Goal: Information Seeking & Learning: Check status

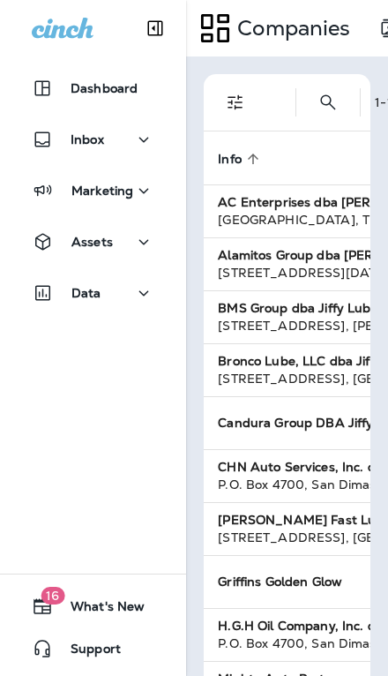
click at [89, 148] on div "Inbox" at bounding box center [68, 140] width 72 height 22
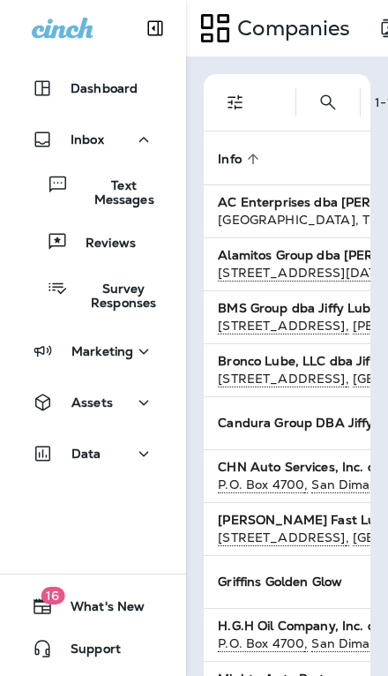
click at [131, 248] on p "Reviews" at bounding box center [102, 244] width 68 height 17
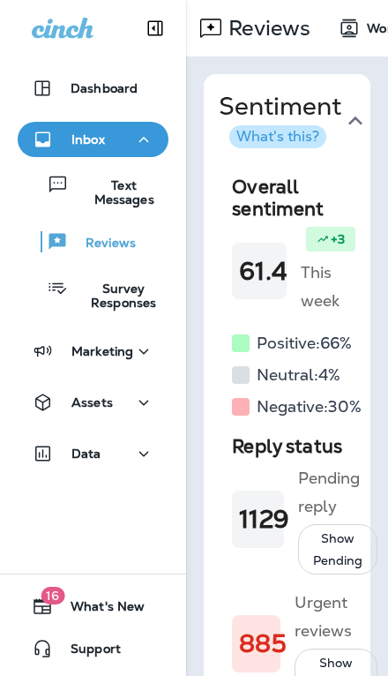
click at [123, 346] on p "Marketing" at bounding box center [102, 351] width 62 height 14
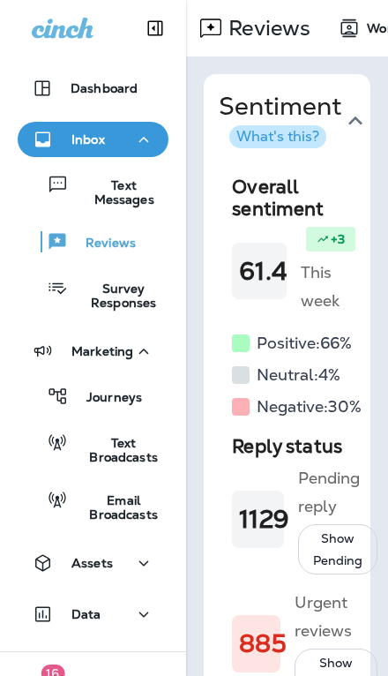
click at [124, 565] on div "Assets" at bounding box center [93, 563] width 123 height 22
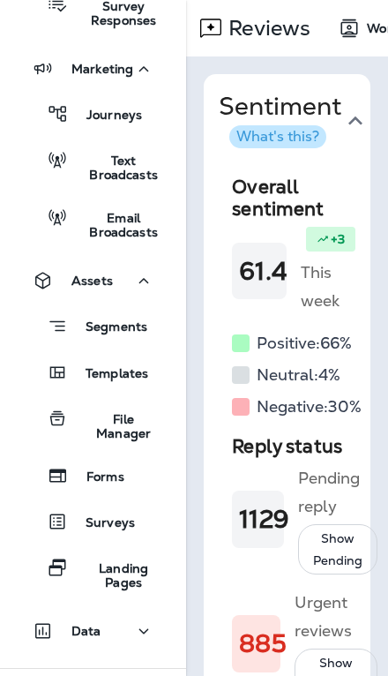
scroll to position [281, 0]
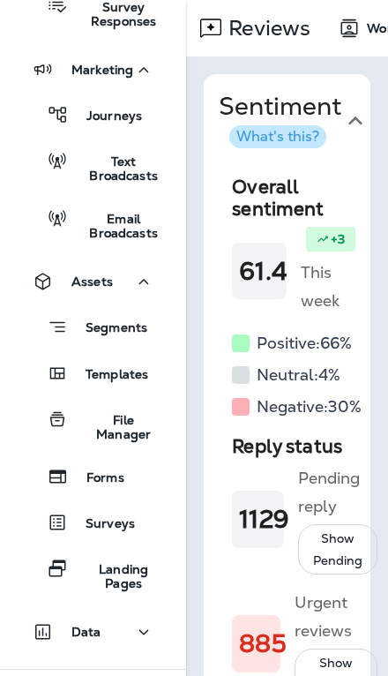
click at [108, 630] on div "Data" at bounding box center [93, 632] width 123 height 22
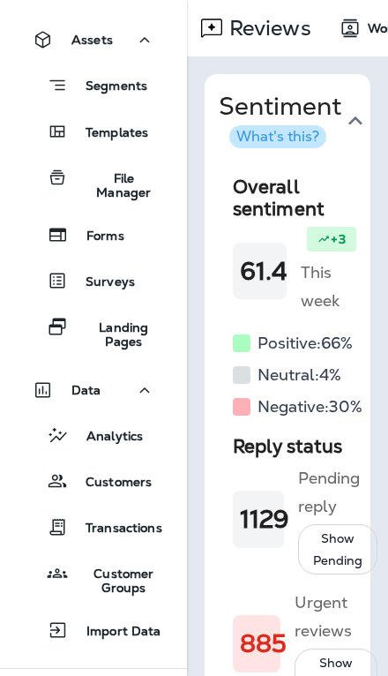
scroll to position [522, 0]
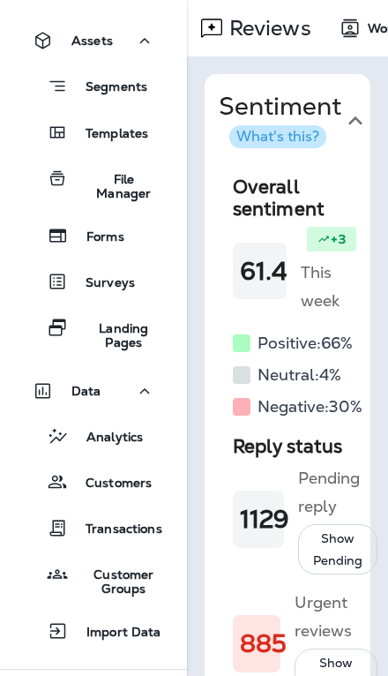
click at [116, 445] on p "Analytics" at bounding box center [106, 438] width 74 height 17
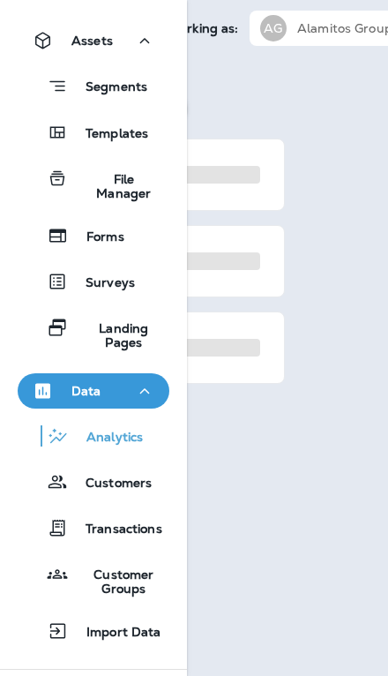
scroll to position [0, 232]
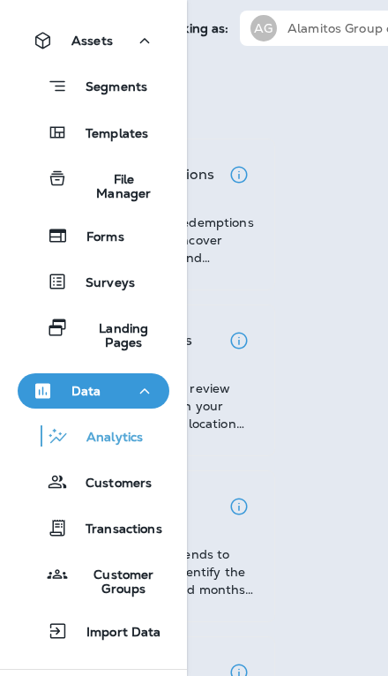
click at [333, 34] on p "Alamitos Group dba [PERSON_NAME]" at bounding box center [367, 28] width 159 height 14
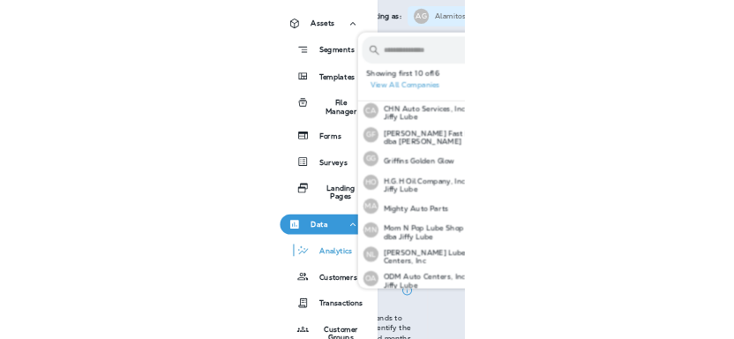
scroll to position [241, 0]
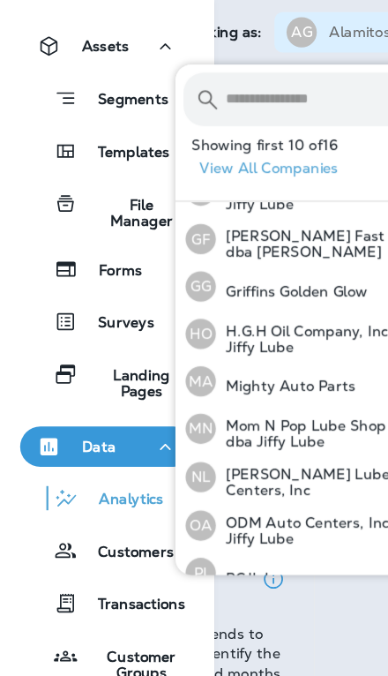
click at [306, 205] on p "[PERSON_NAME] Fast Lube dba [PERSON_NAME]" at bounding box center [285, 213] width 192 height 28
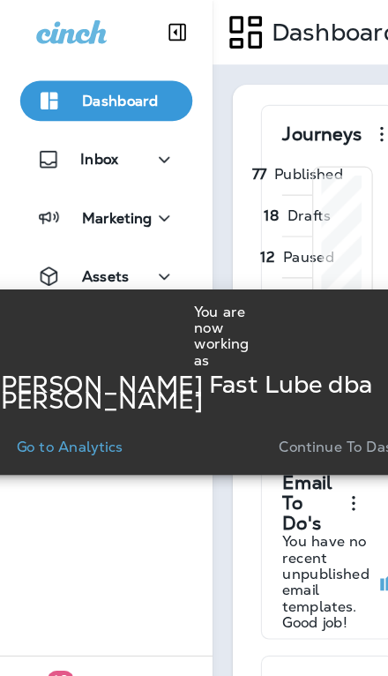
click at [59, 387] on p "Go to Analytics" at bounding box center [61, 391] width 93 height 14
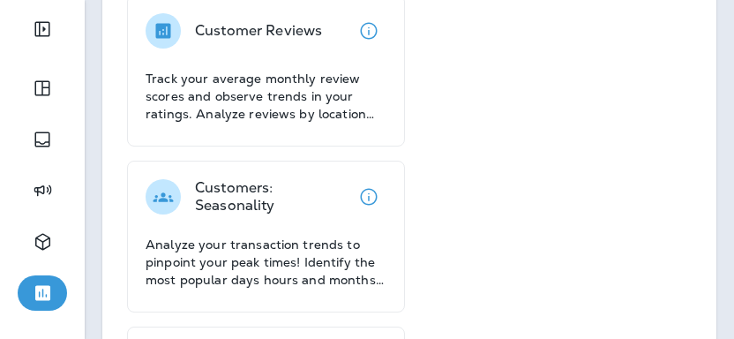
scroll to position [328, 0]
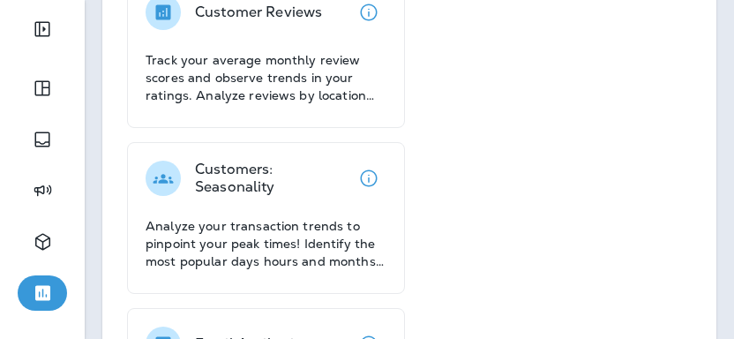
click at [310, 63] on p "Track your average monthly review scores and observe trends in your ratings. An…" at bounding box center [266, 77] width 241 height 53
